Goal: Browse casually: Explore the website without a specific task or goal

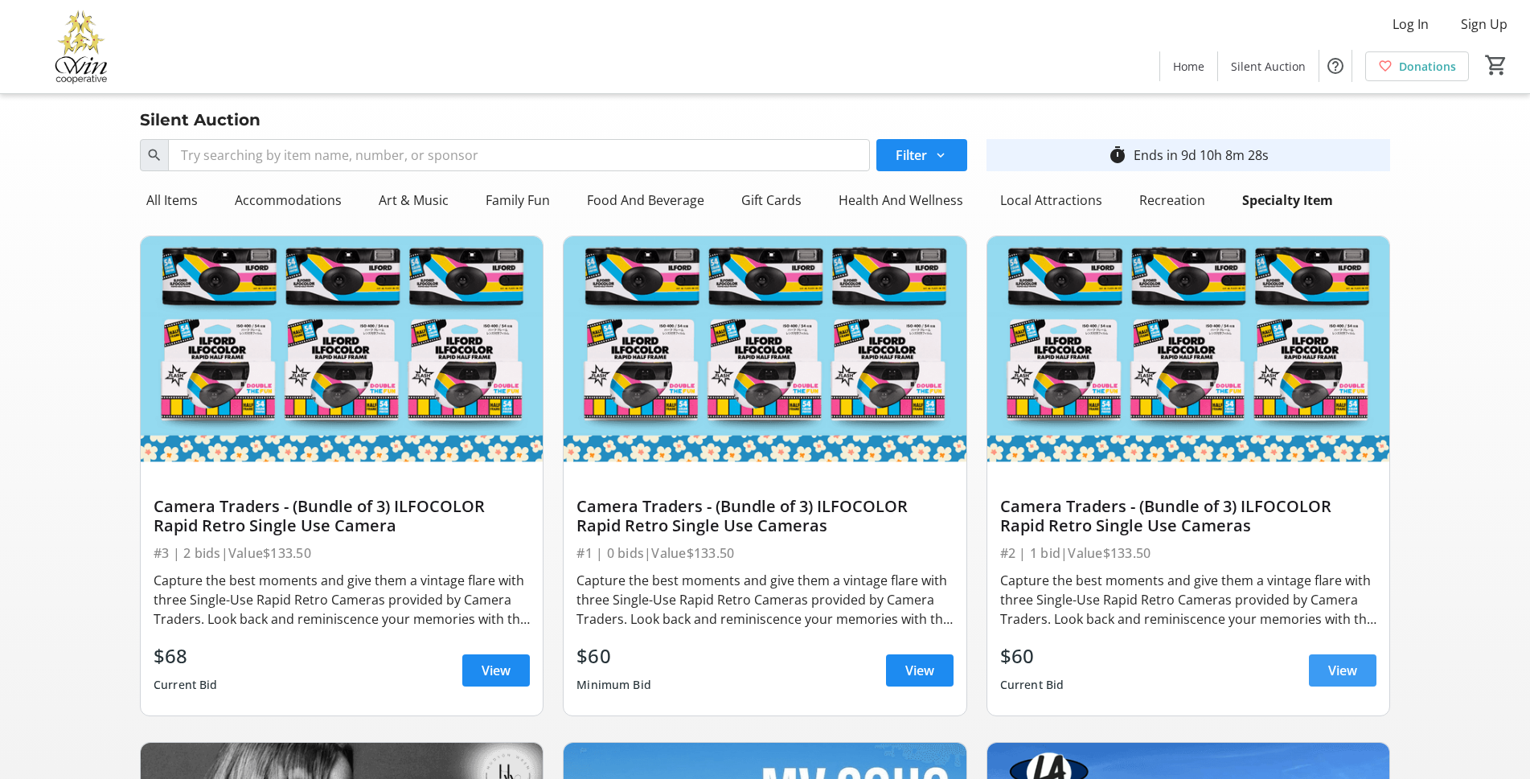
click at [1333, 664] on span "View" at bounding box center [1343, 670] width 29 height 19
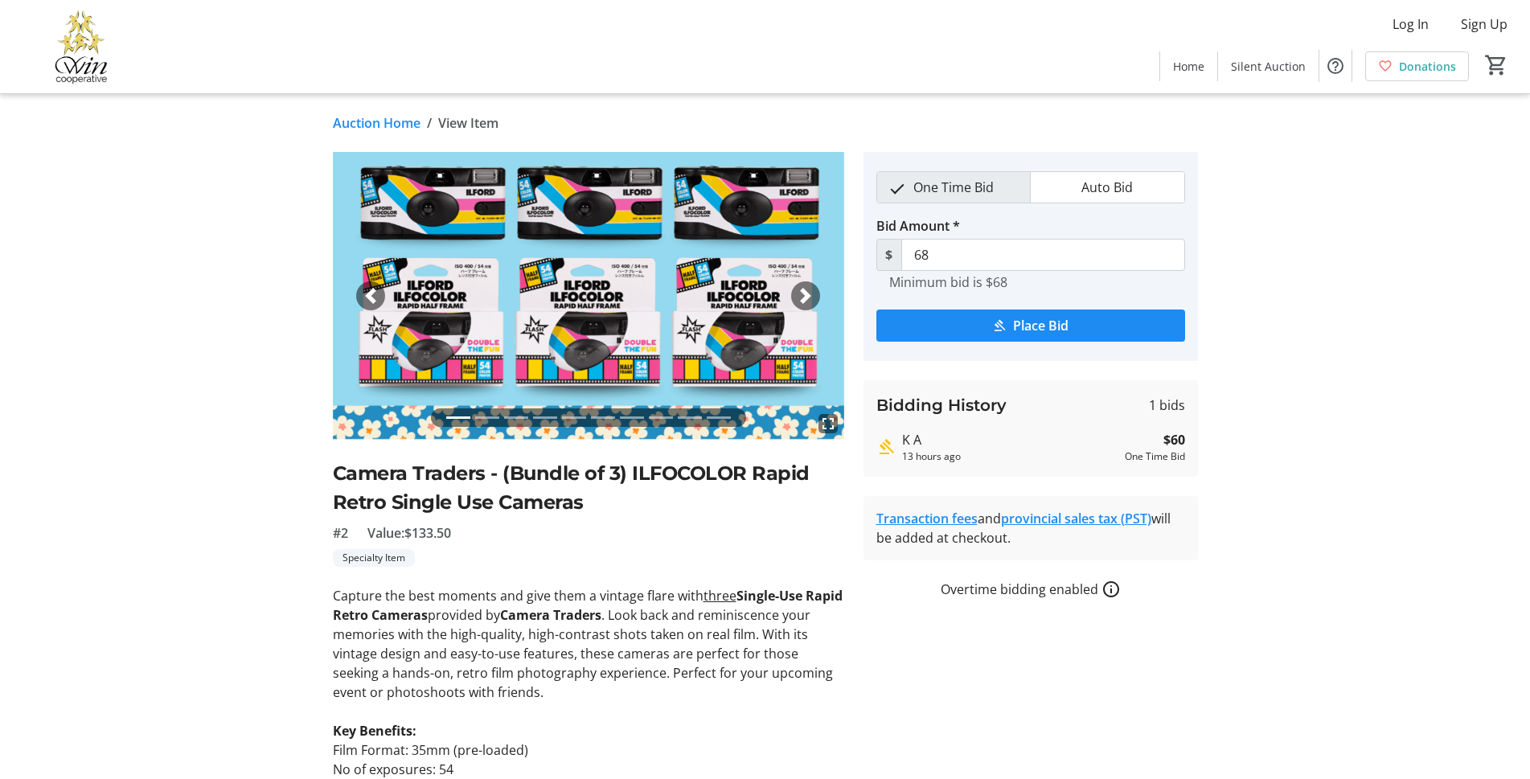
click at [76, 74] on img at bounding box center [81, 46] width 143 height 80
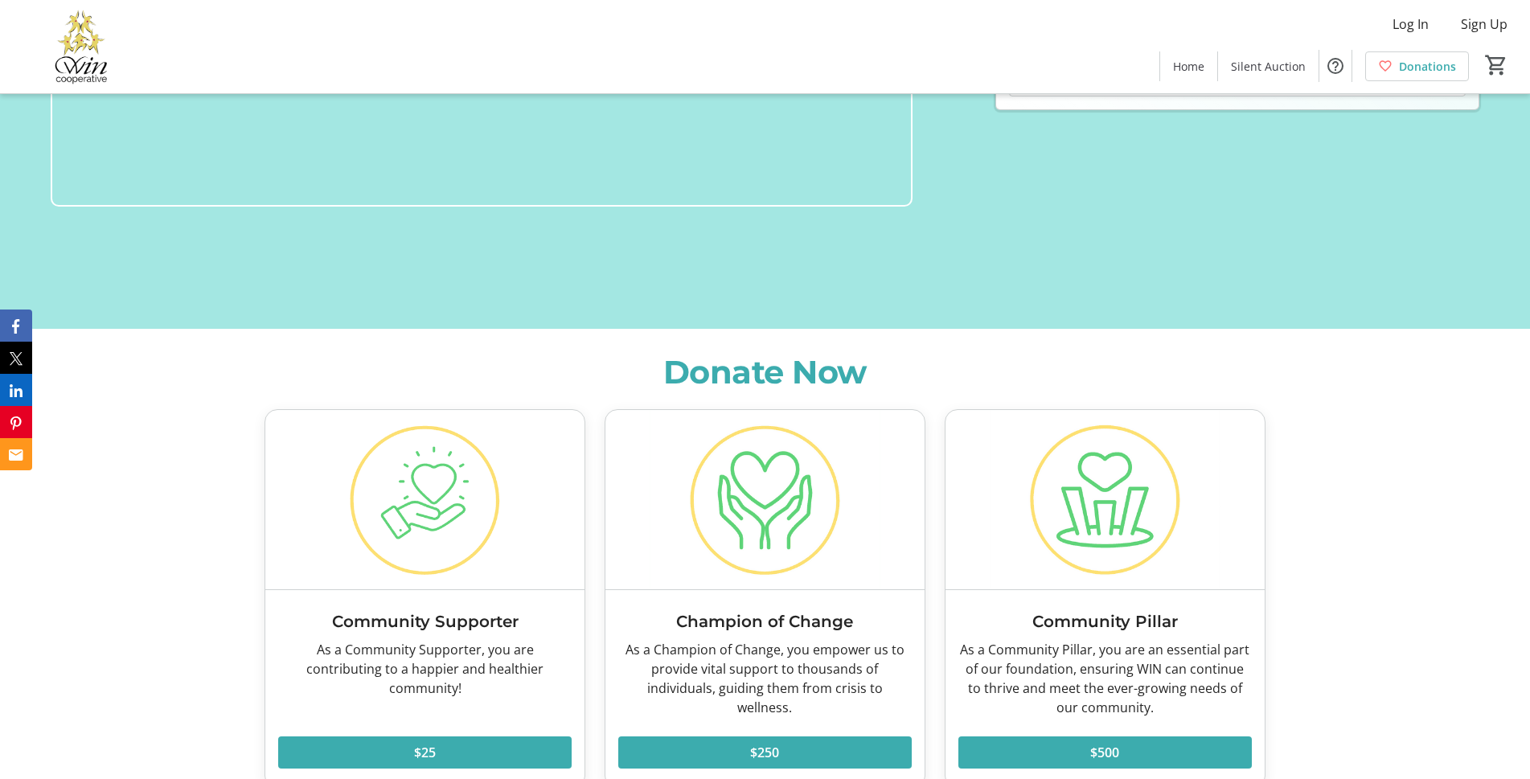
scroll to position [129, 0]
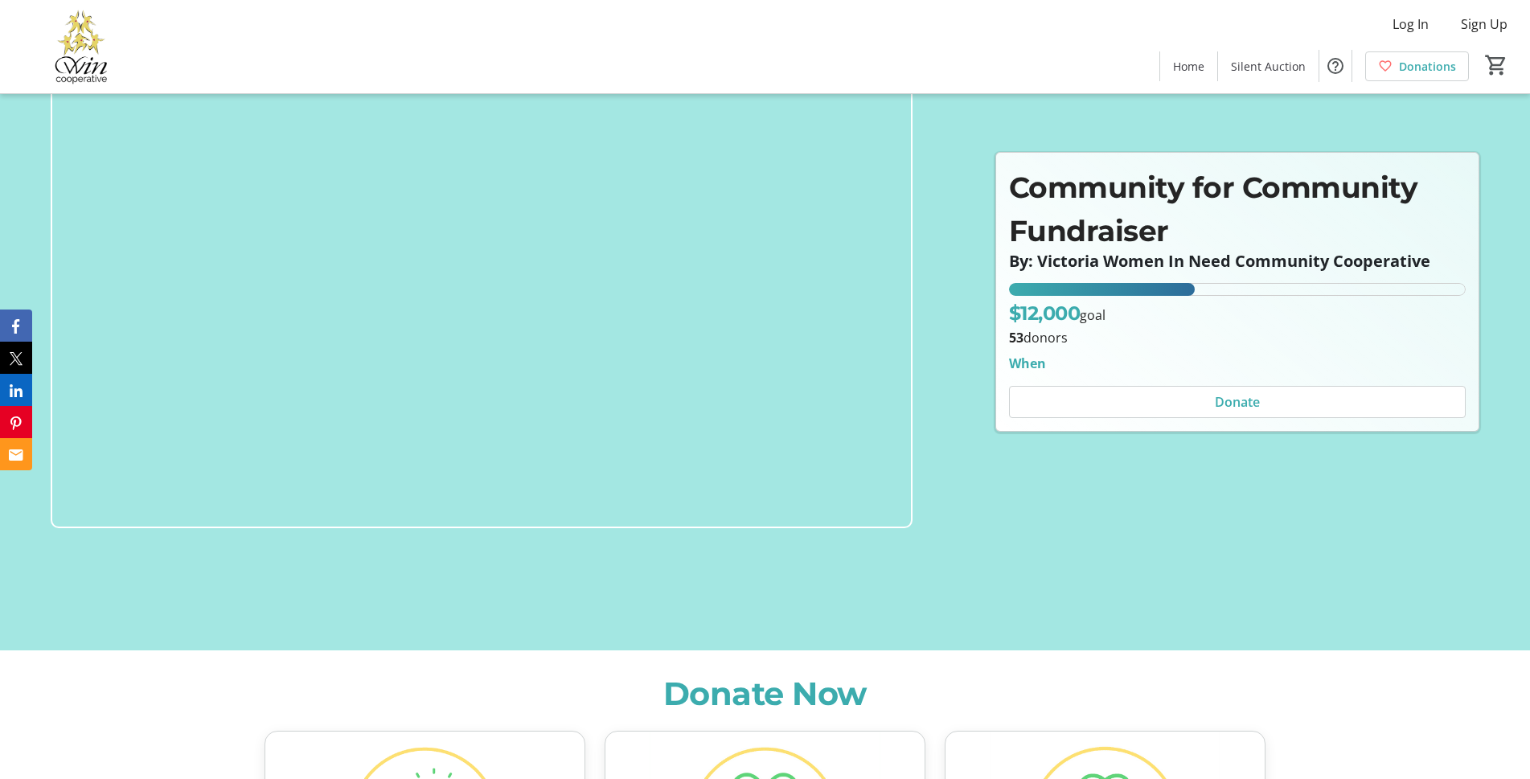
click at [162, 198] on img at bounding box center [482, 285] width 862 height 485
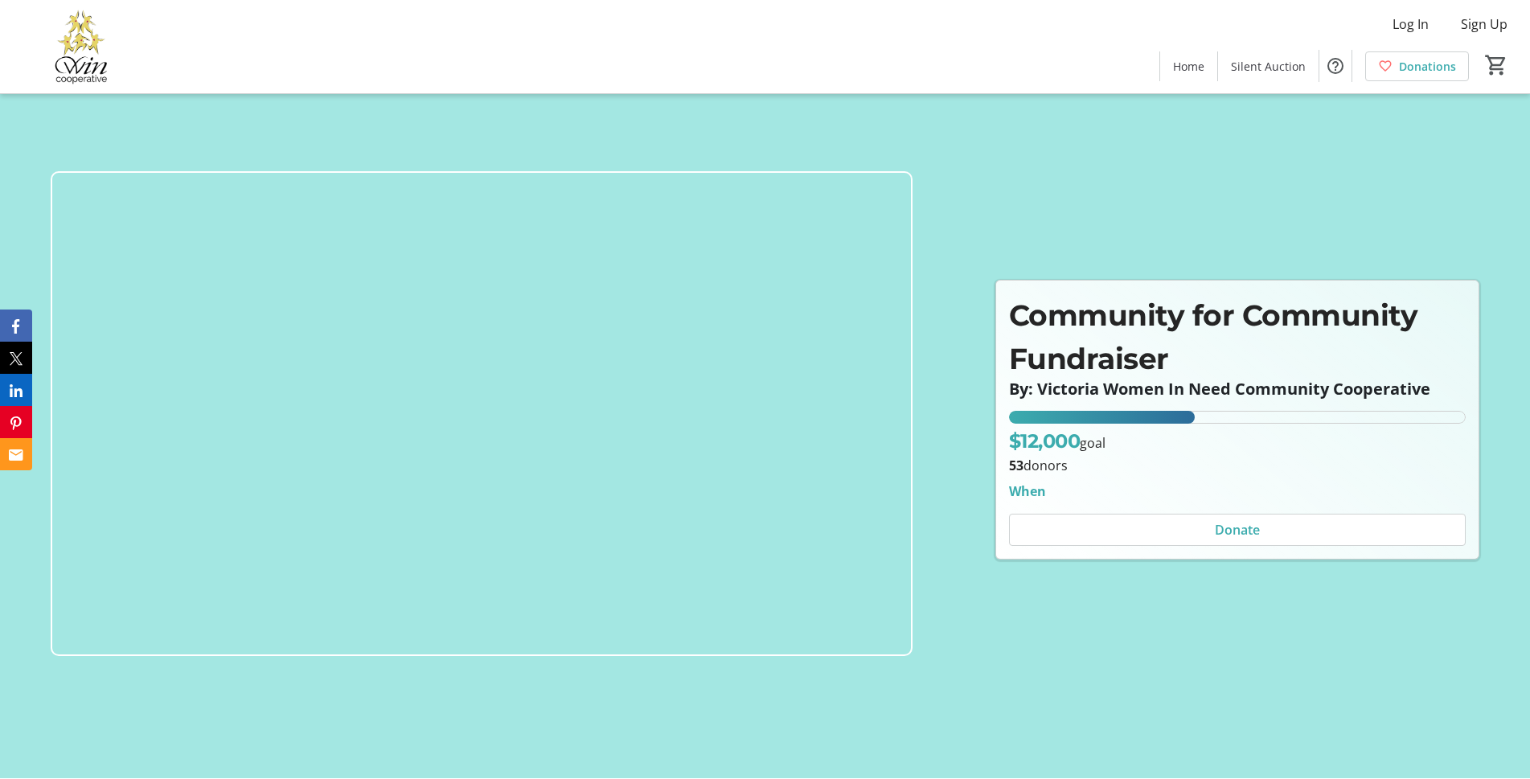
scroll to position [0, 0]
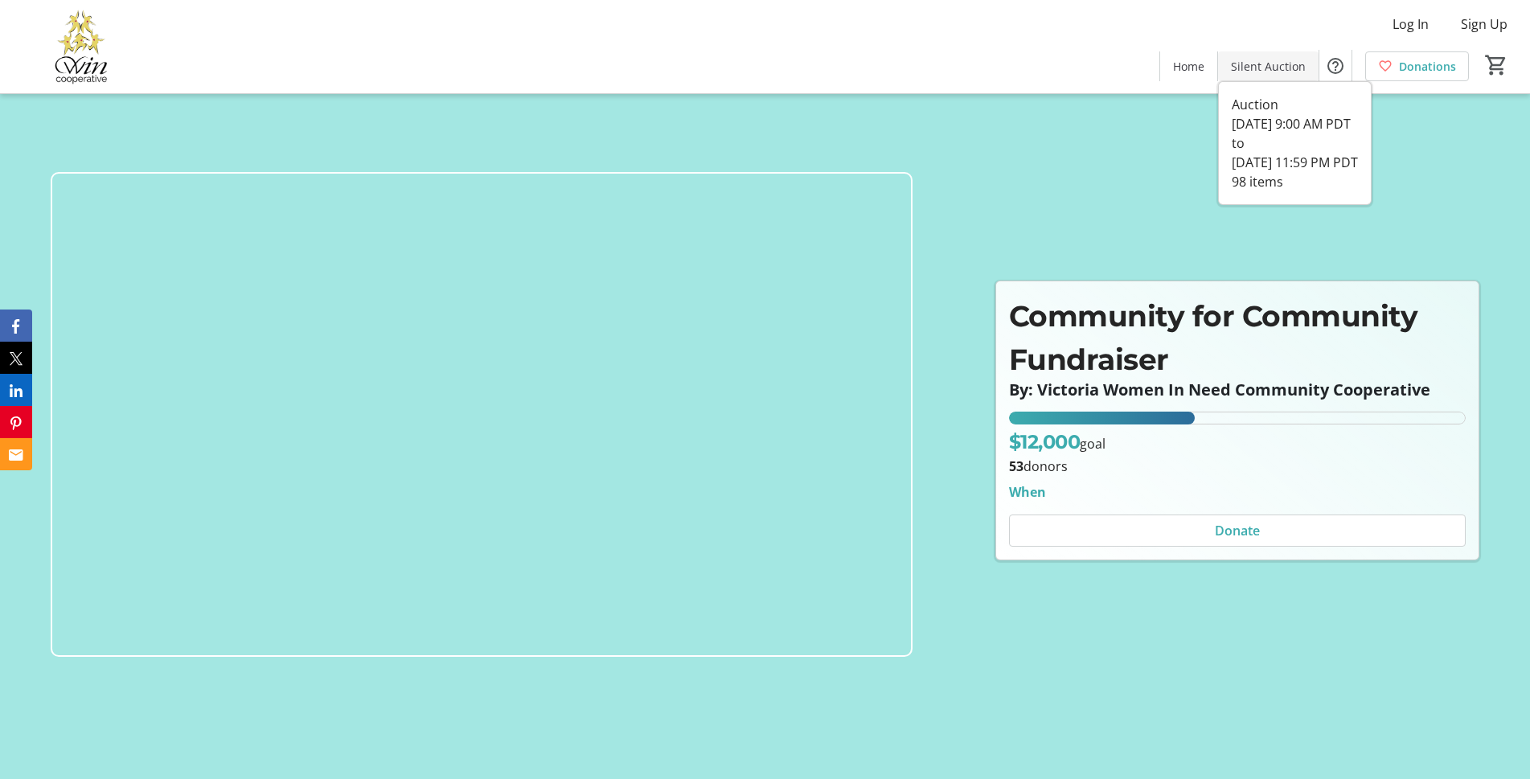
click at [1263, 58] on span "Silent Auction" at bounding box center [1268, 66] width 75 height 17
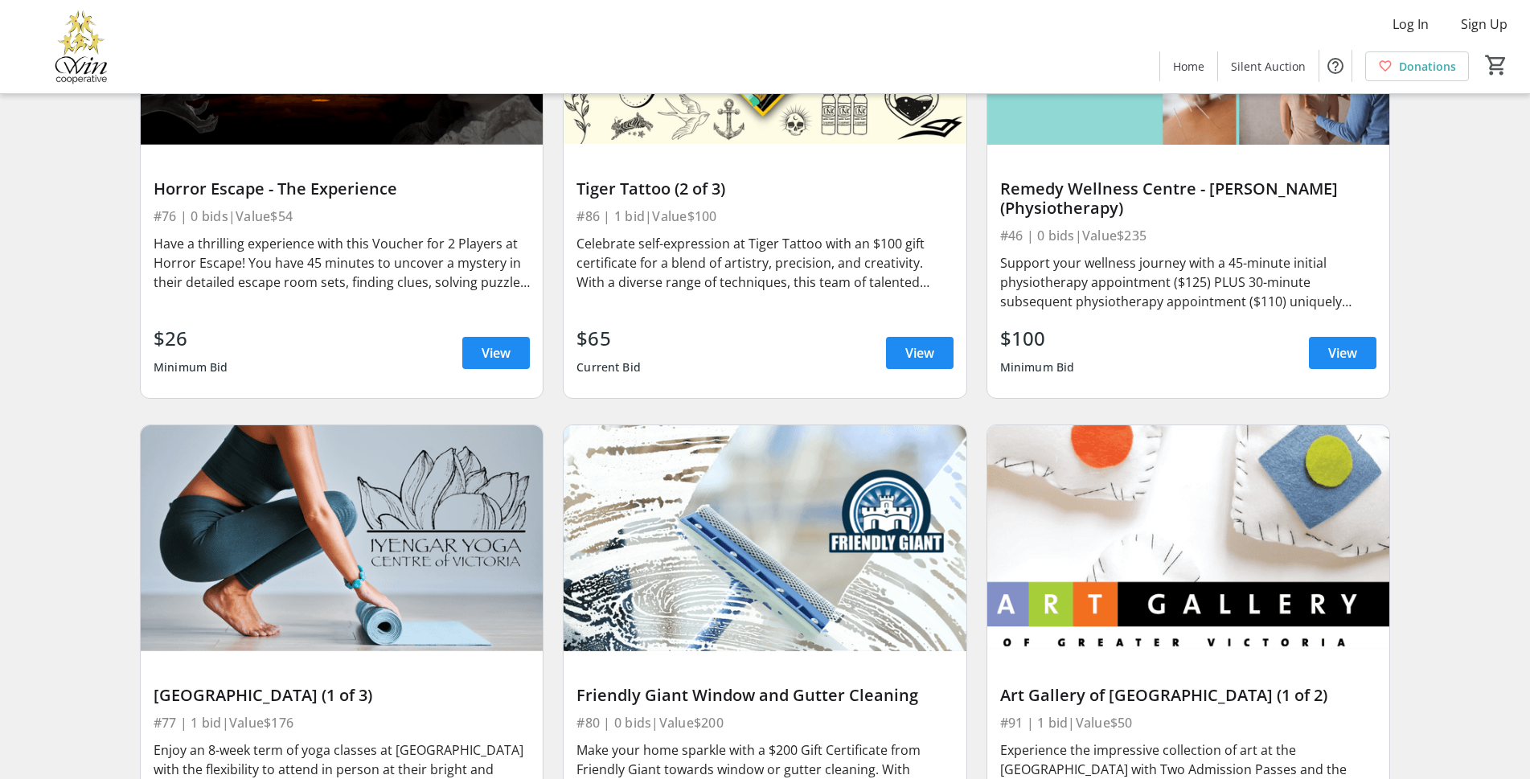
scroll to position [13270, 0]
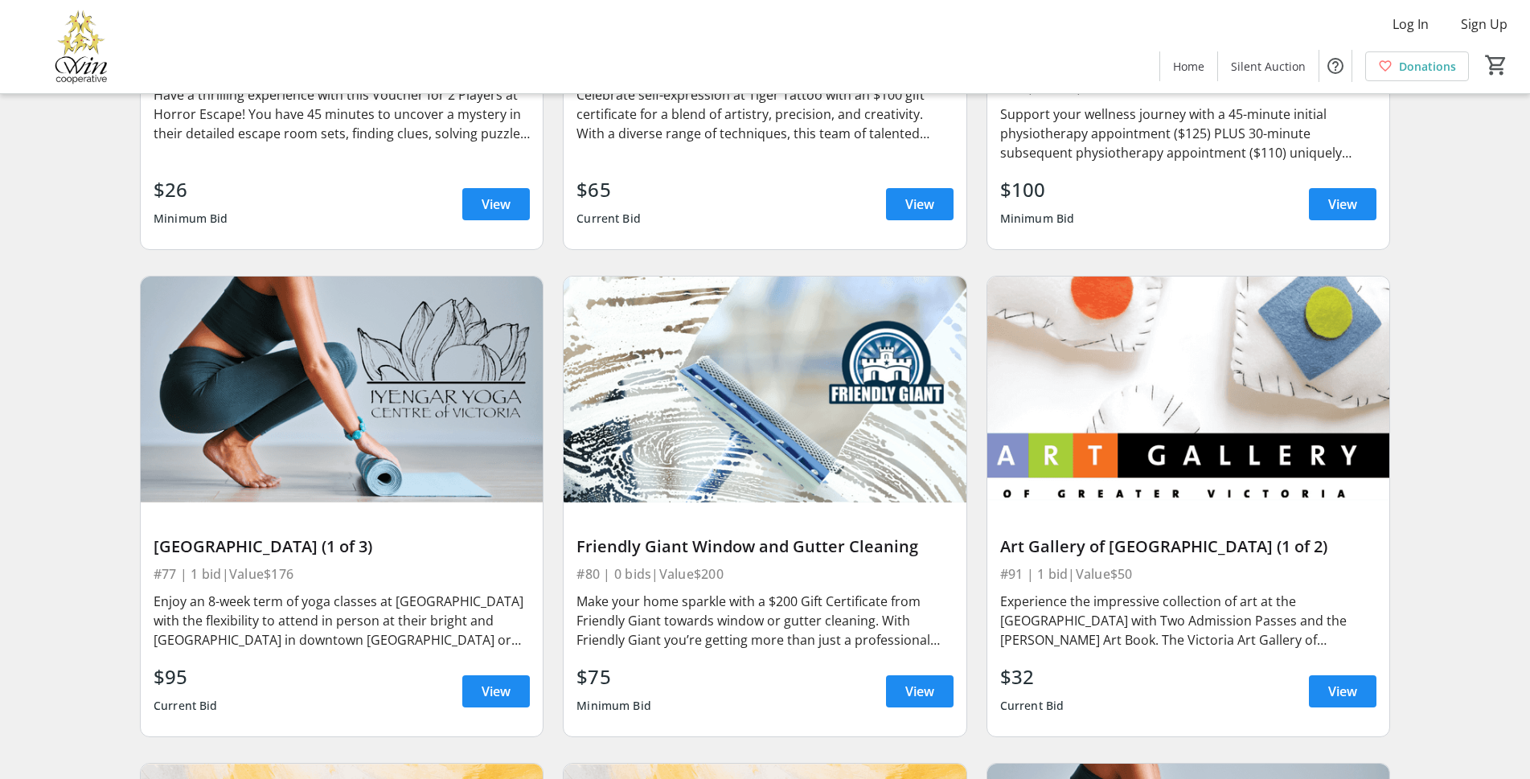
drag, startPoint x: 551, startPoint y: 430, endPoint x: 1465, endPoint y: 300, distance: 923.7
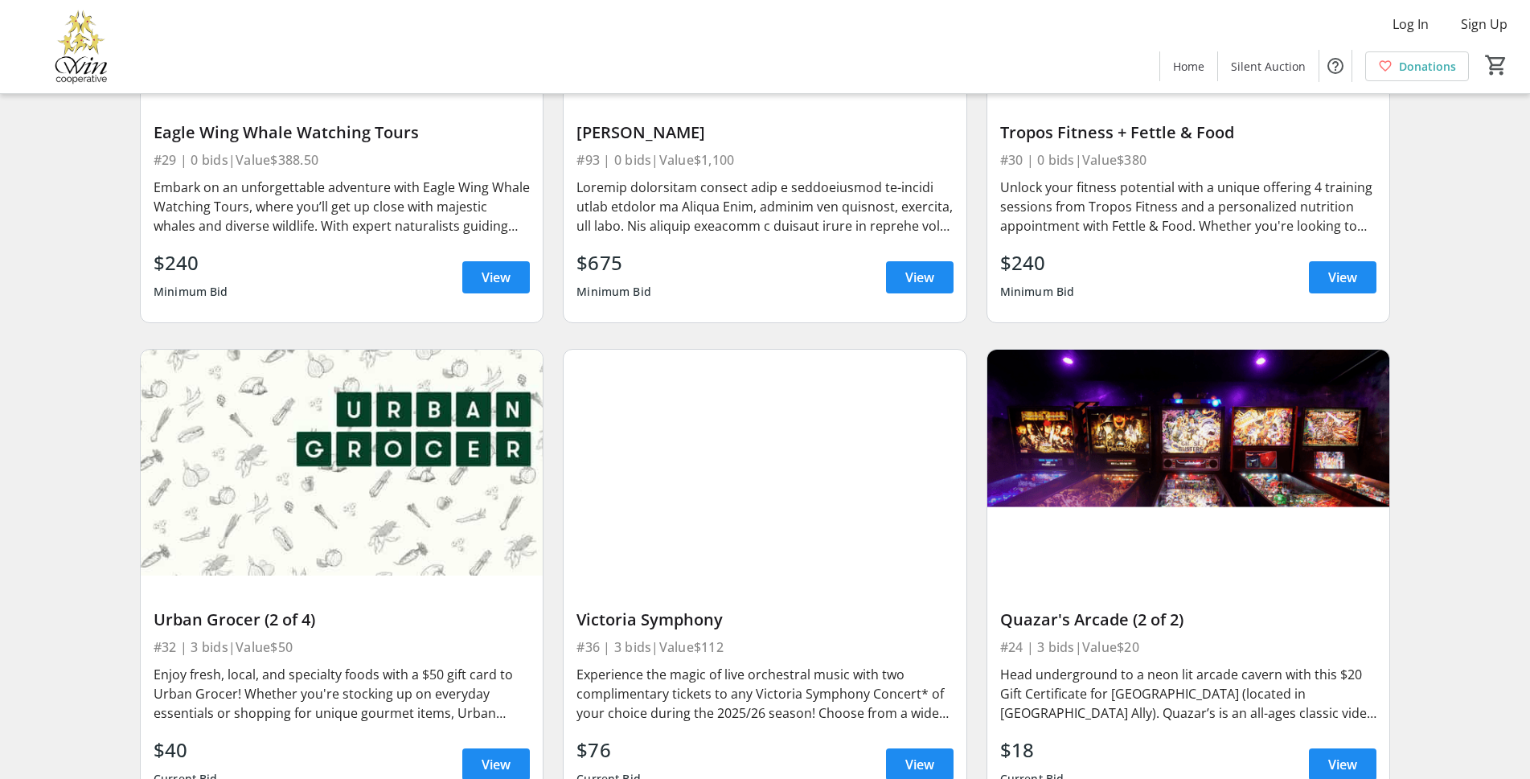
scroll to position [6303, 0]
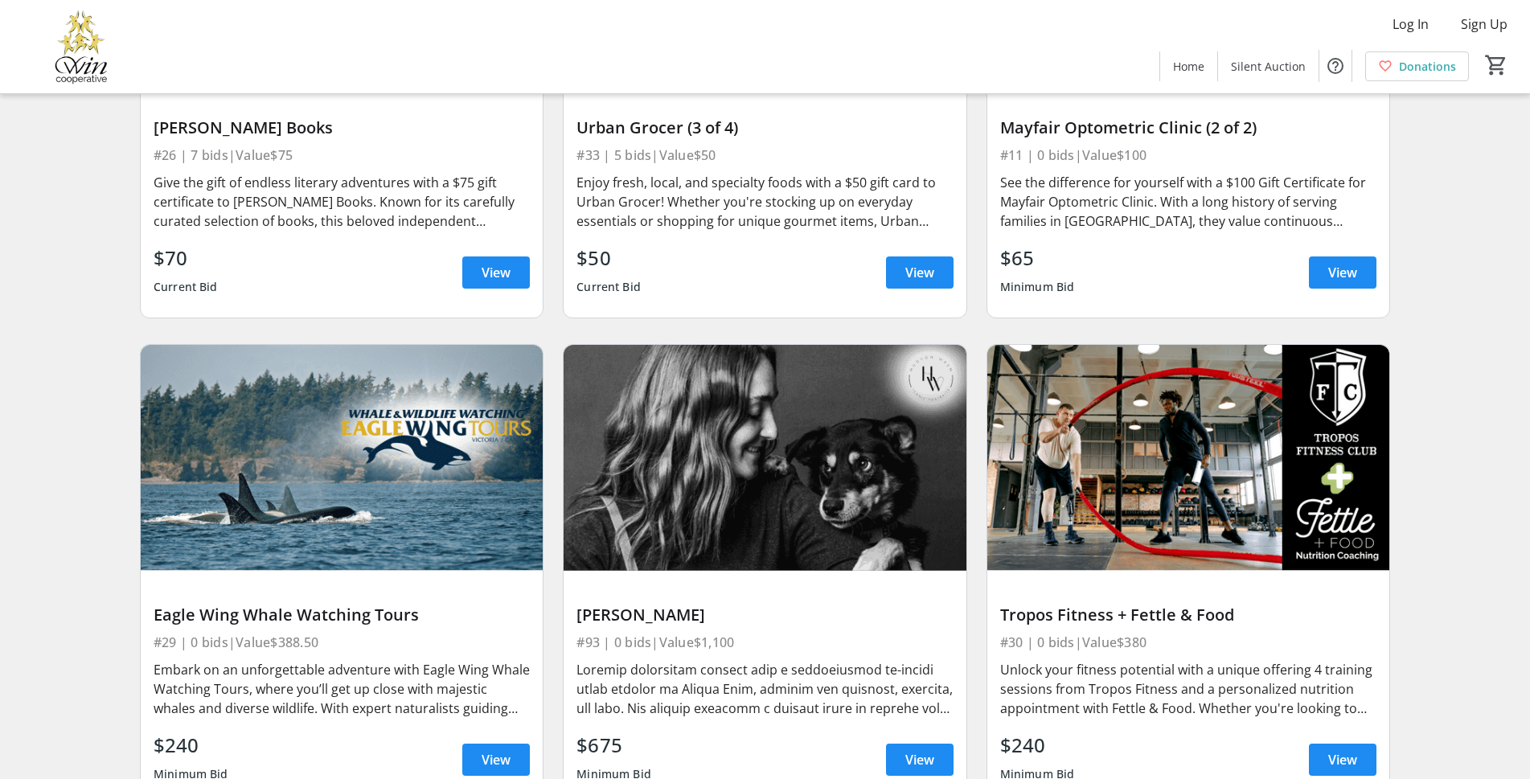
drag, startPoint x: 253, startPoint y: 9, endPoint x: 63, endPoint y: 167, distance: 247.9
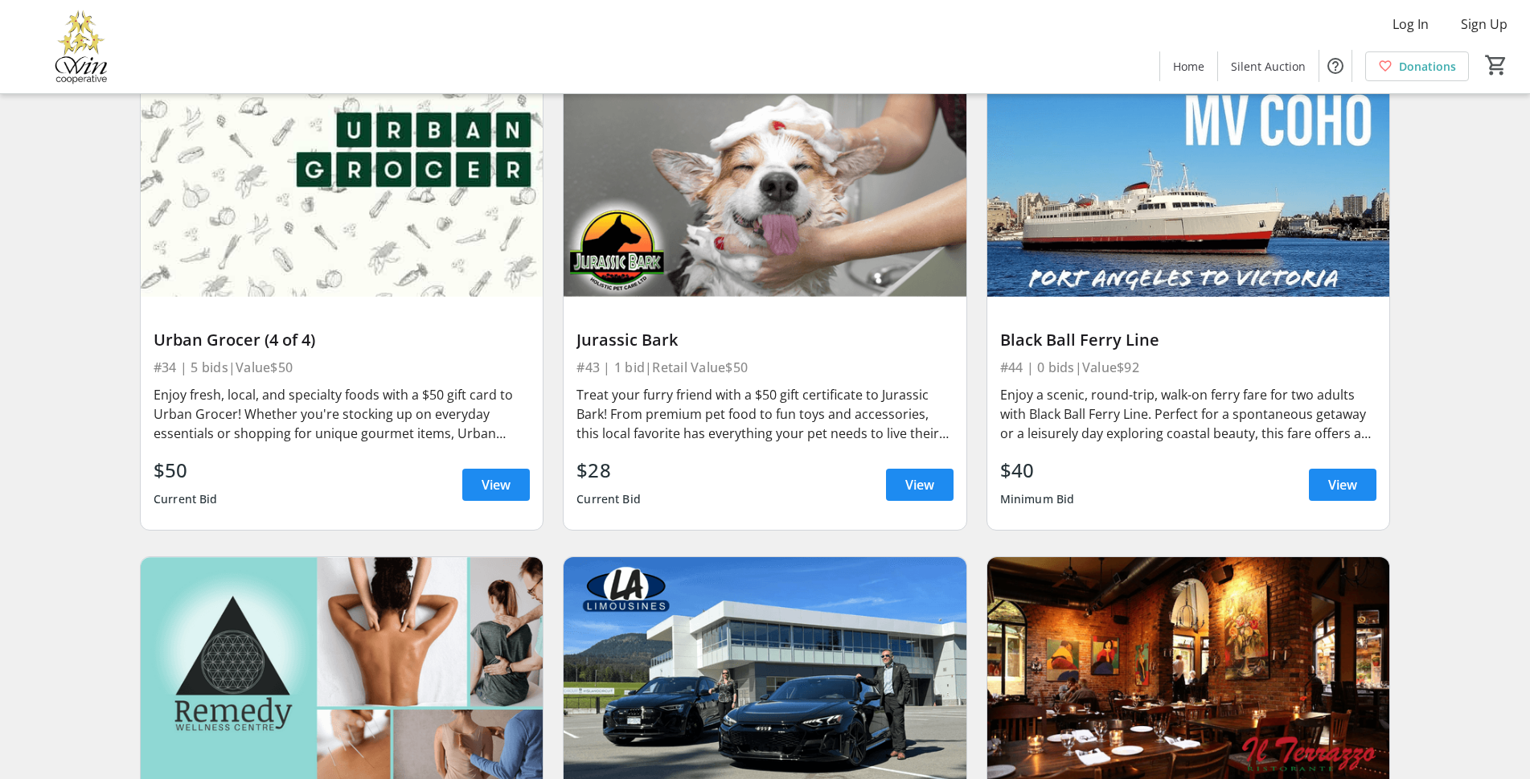
scroll to position [8555, 0]
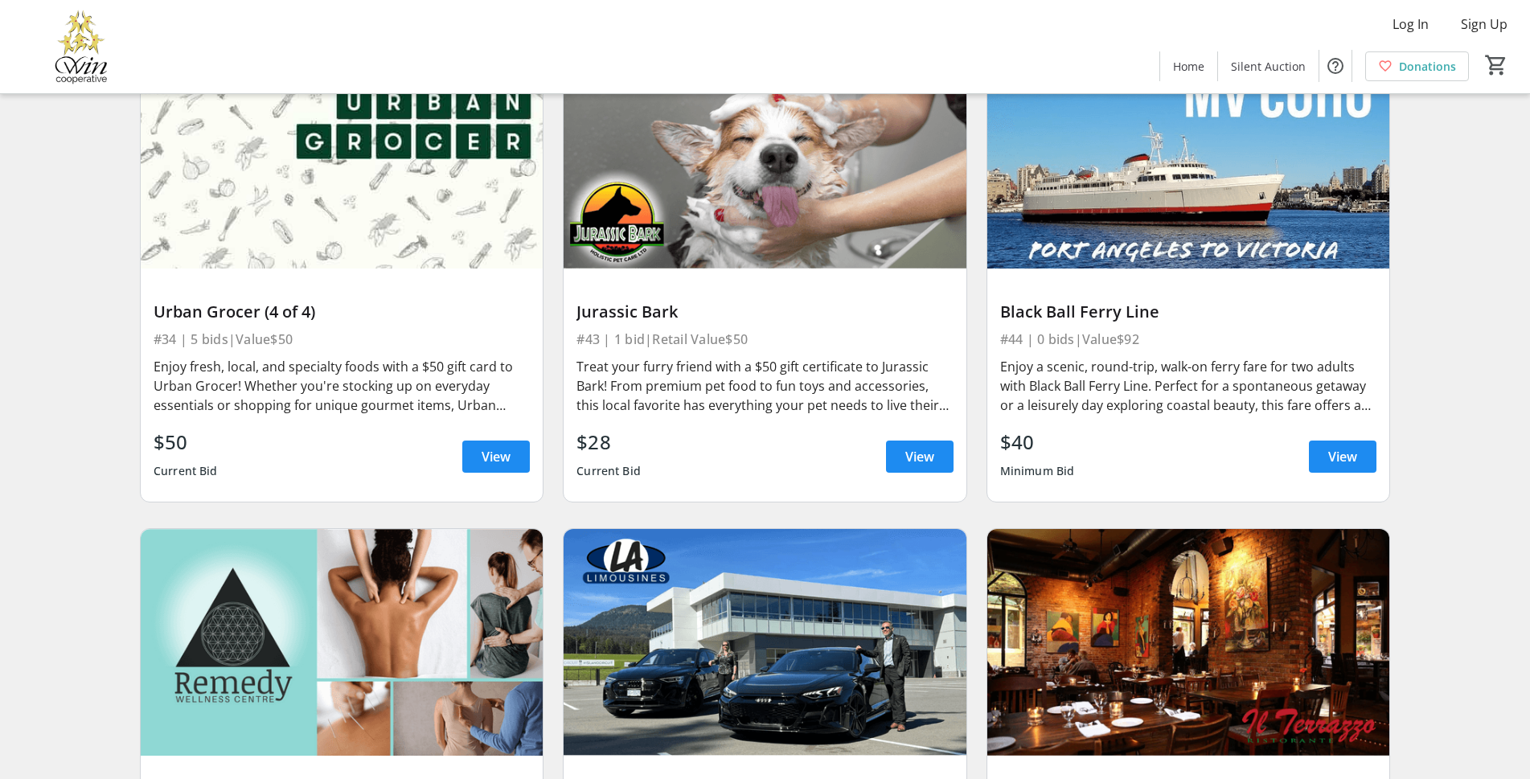
click at [79, 50] on img at bounding box center [81, 46] width 143 height 80
